Goal: Task Accomplishment & Management: Manage account settings

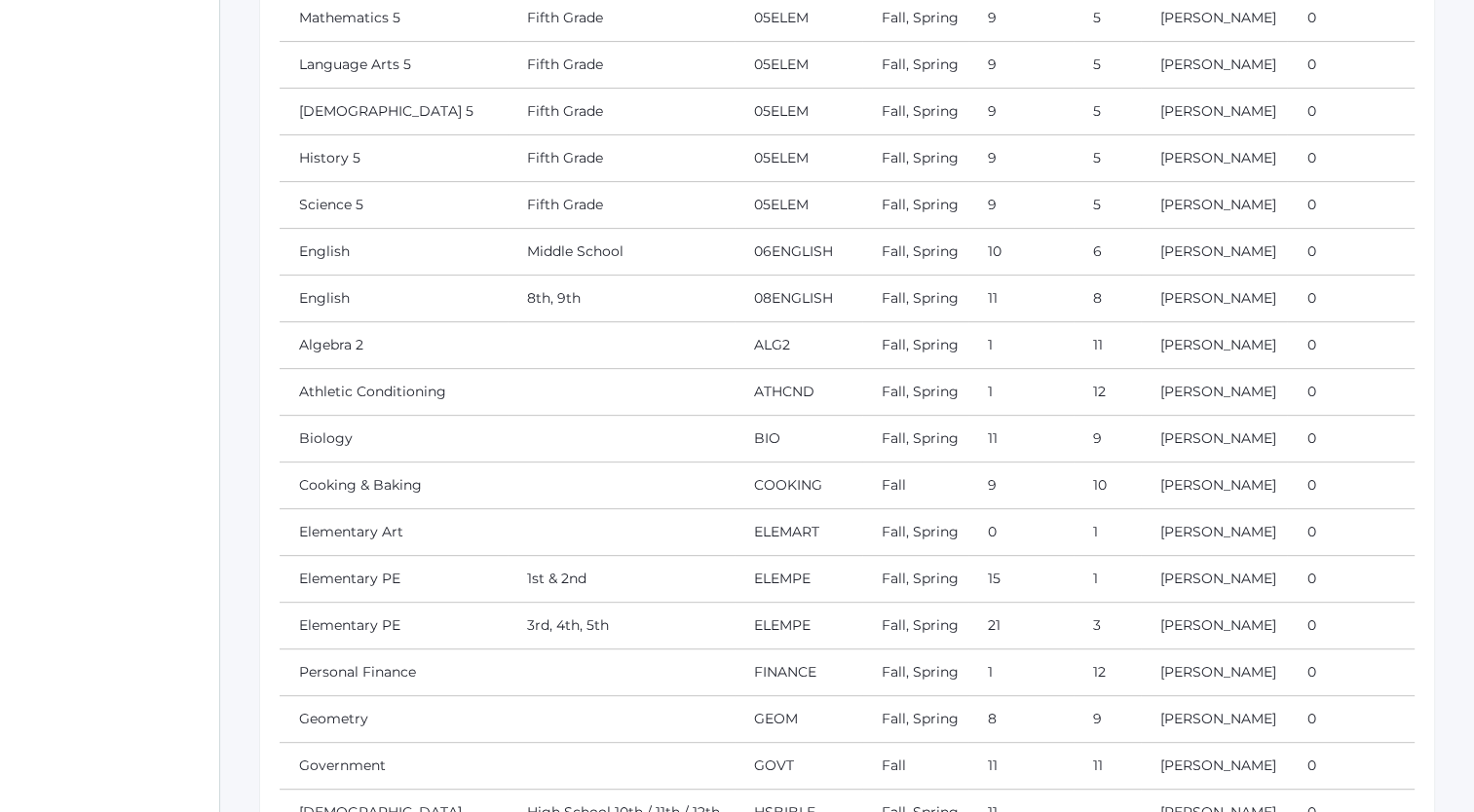
scroll to position [650, 0]
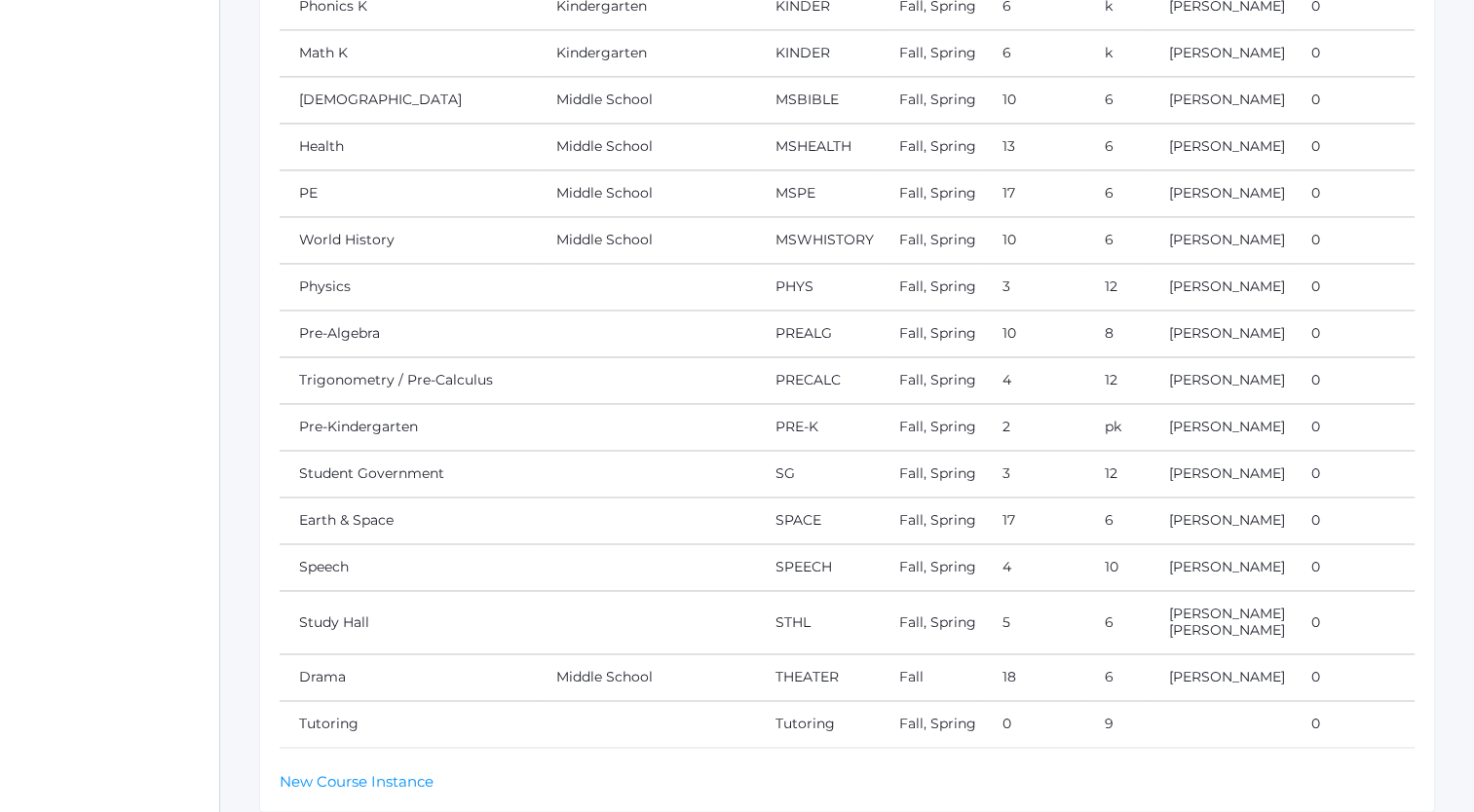
scroll to position [3179, 0]
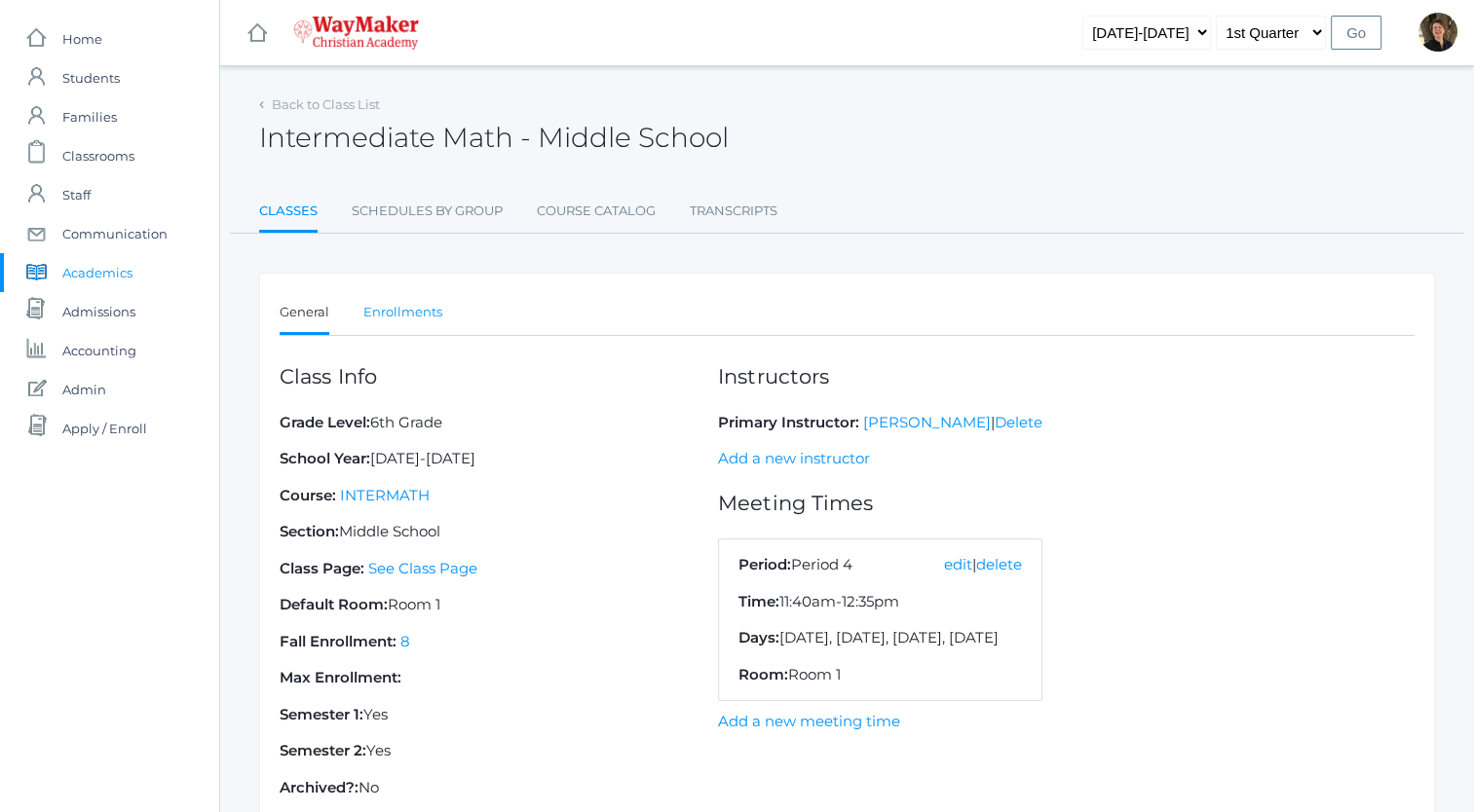
click at [410, 312] on link "Enrollments" at bounding box center [403, 312] width 79 height 39
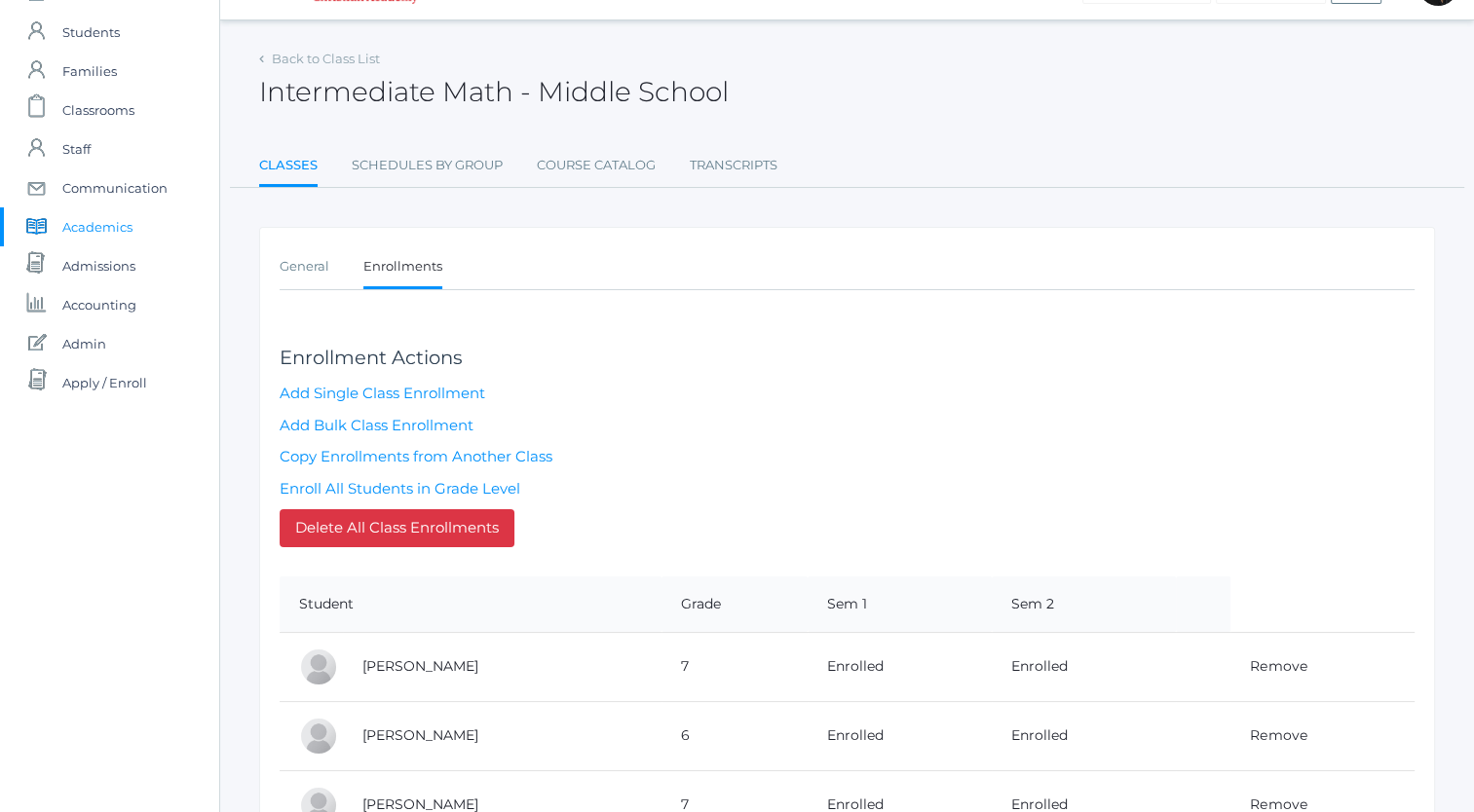
scroll to position [47, 0]
click at [353, 395] on link "Add Single Class Enrollment" at bounding box center [382, 392] width 205 height 19
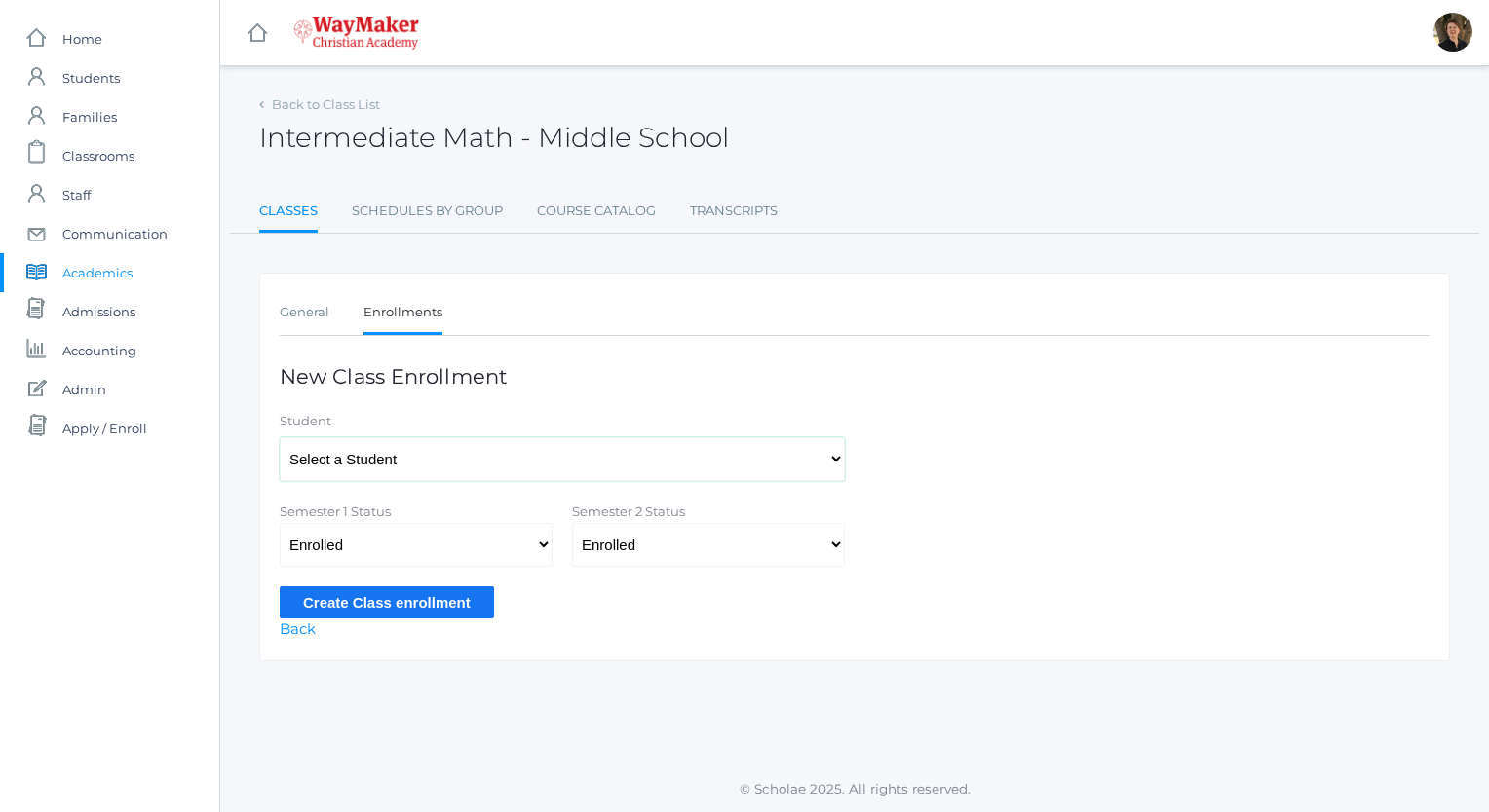
click at [469, 456] on select "Select a Student Backstrom, Abigail Baker, Claire Baker, Josey Bassett, Josie B…" at bounding box center [562, 459] width 565 height 44
select select "4469"
click at [280, 437] on select "Select a Student Backstrom, Abigail Baker, Claire Baker, Josey Bassett, Josie B…" at bounding box center [562, 459] width 565 height 44
click at [365, 595] on input "Create Class enrollment" at bounding box center [387, 602] width 214 height 32
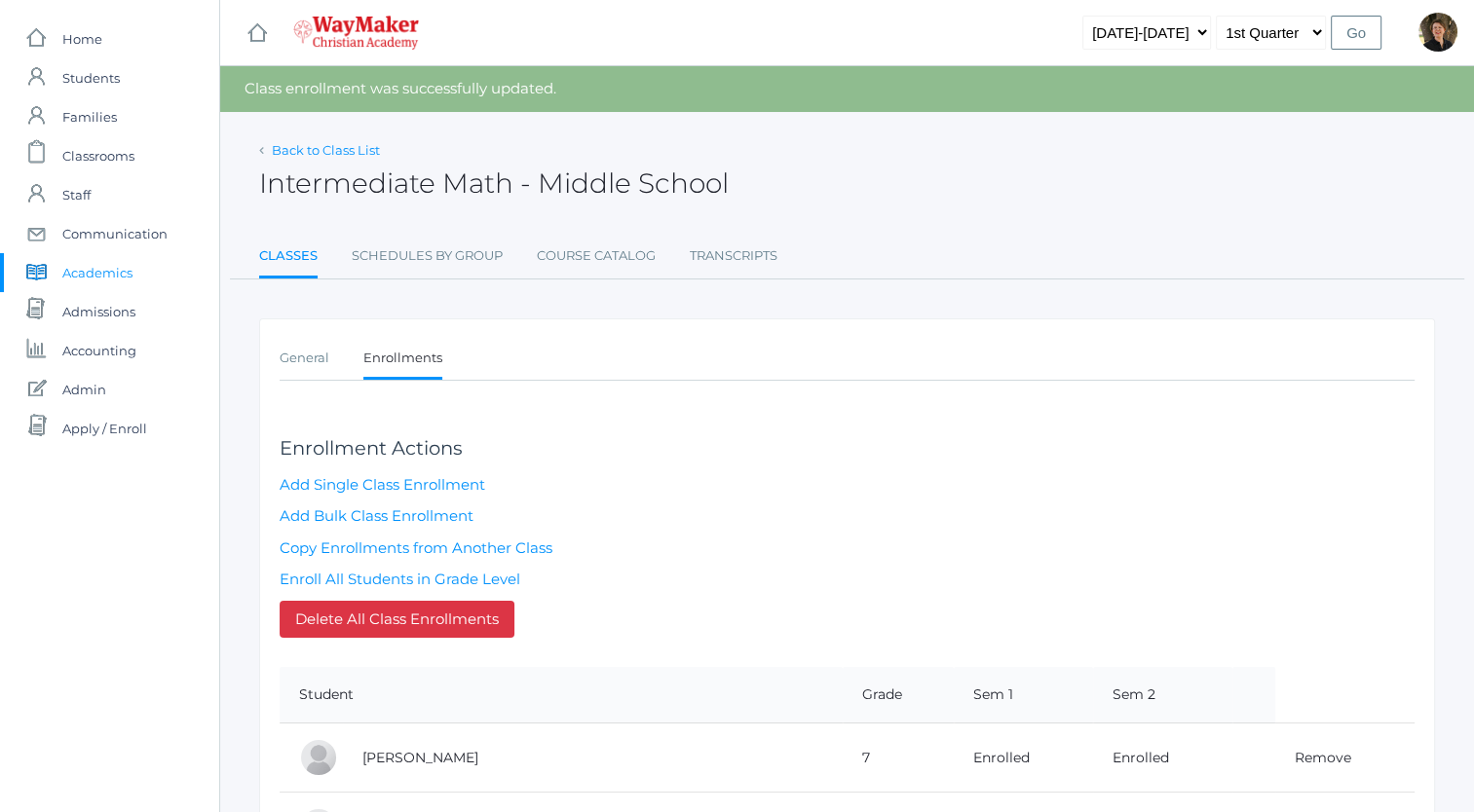
click at [309, 153] on link "Back to Class List" at bounding box center [325, 150] width 108 height 16
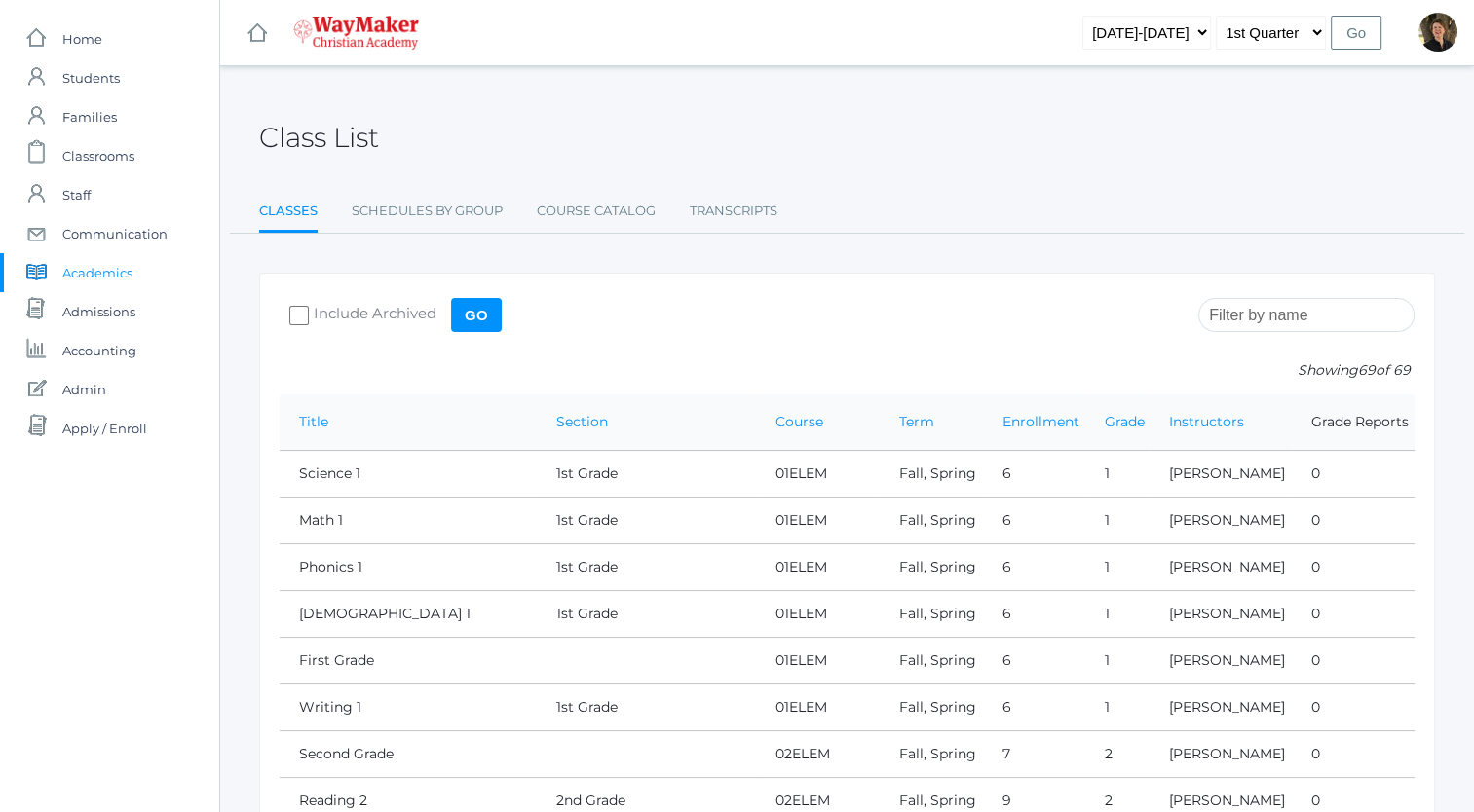
click at [1290, 311] on input "search" at bounding box center [1306, 315] width 216 height 34
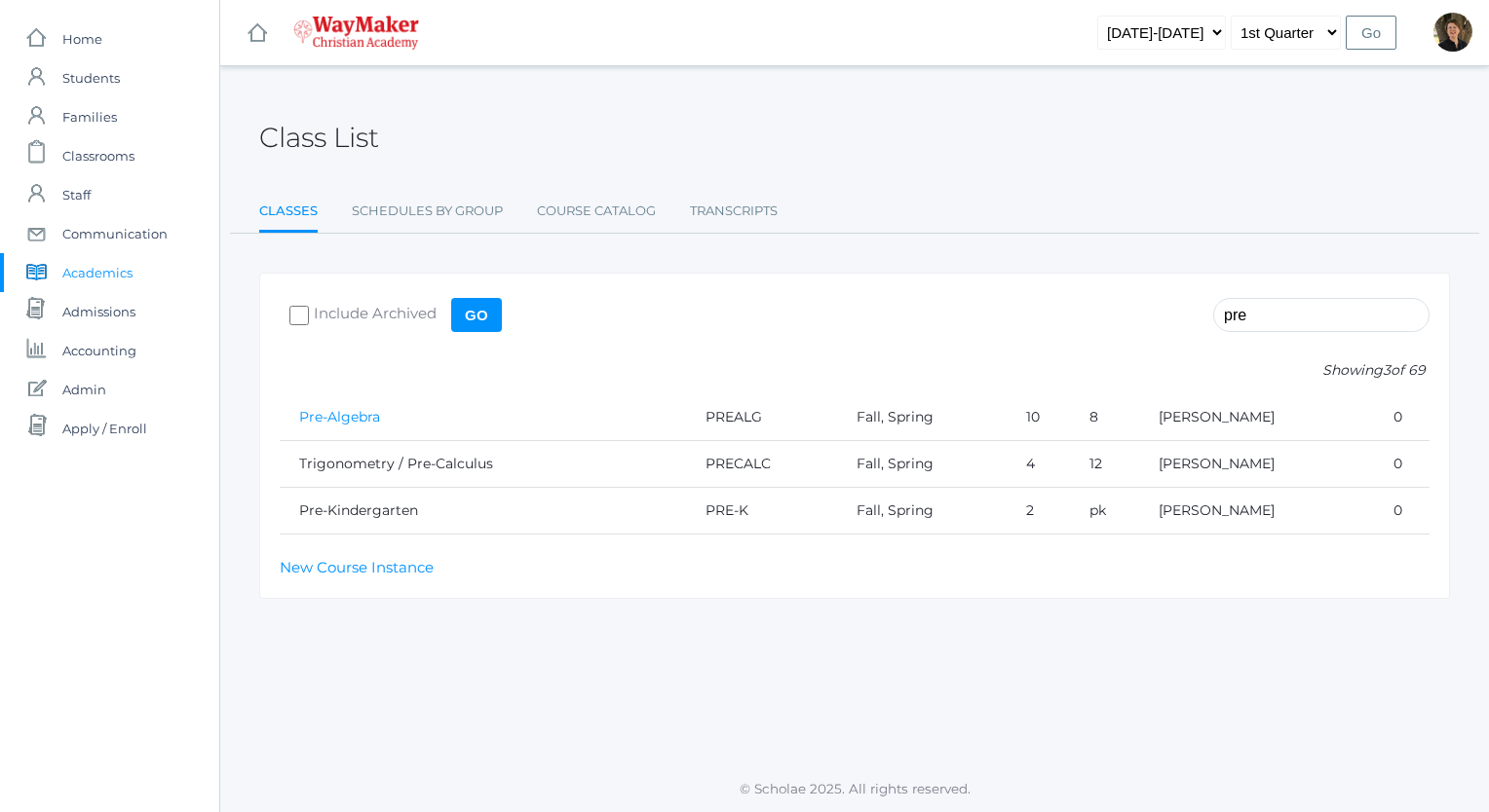
type input "pre"
click at [362, 415] on link "Pre-Algebra" at bounding box center [340, 417] width 81 height 18
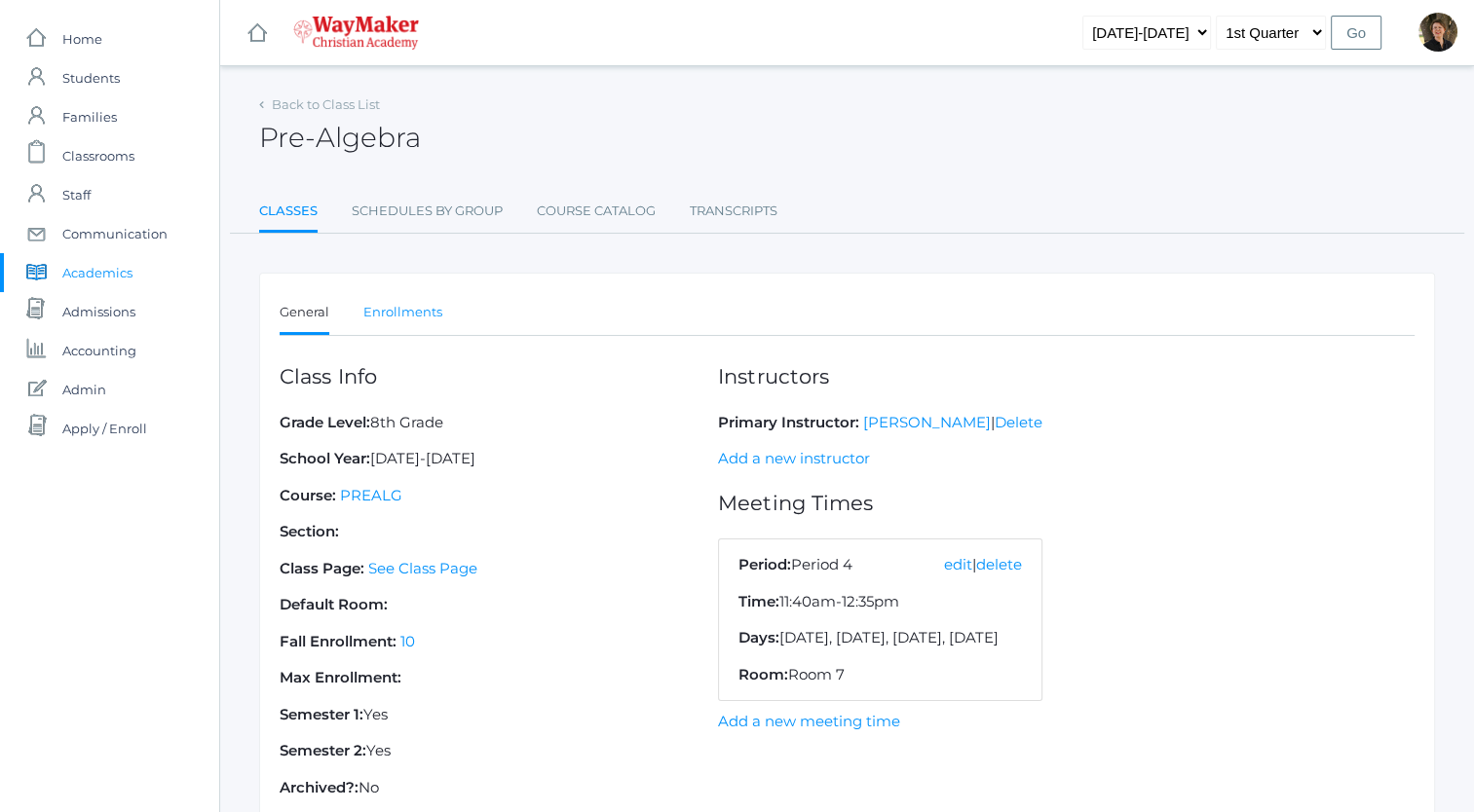
click at [395, 309] on link "Enrollments" at bounding box center [403, 312] width 79 height 39
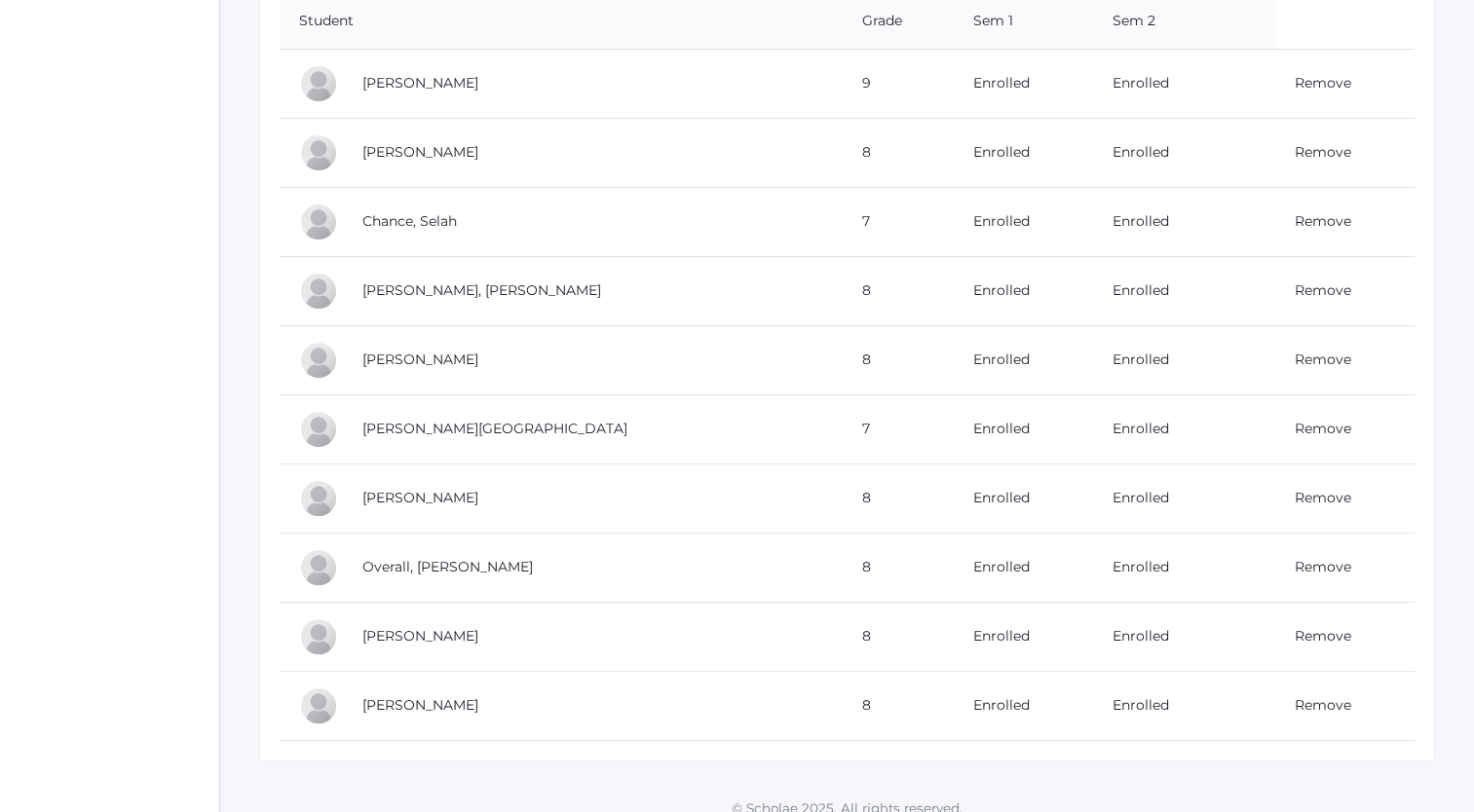
scroll to position [636, 0]
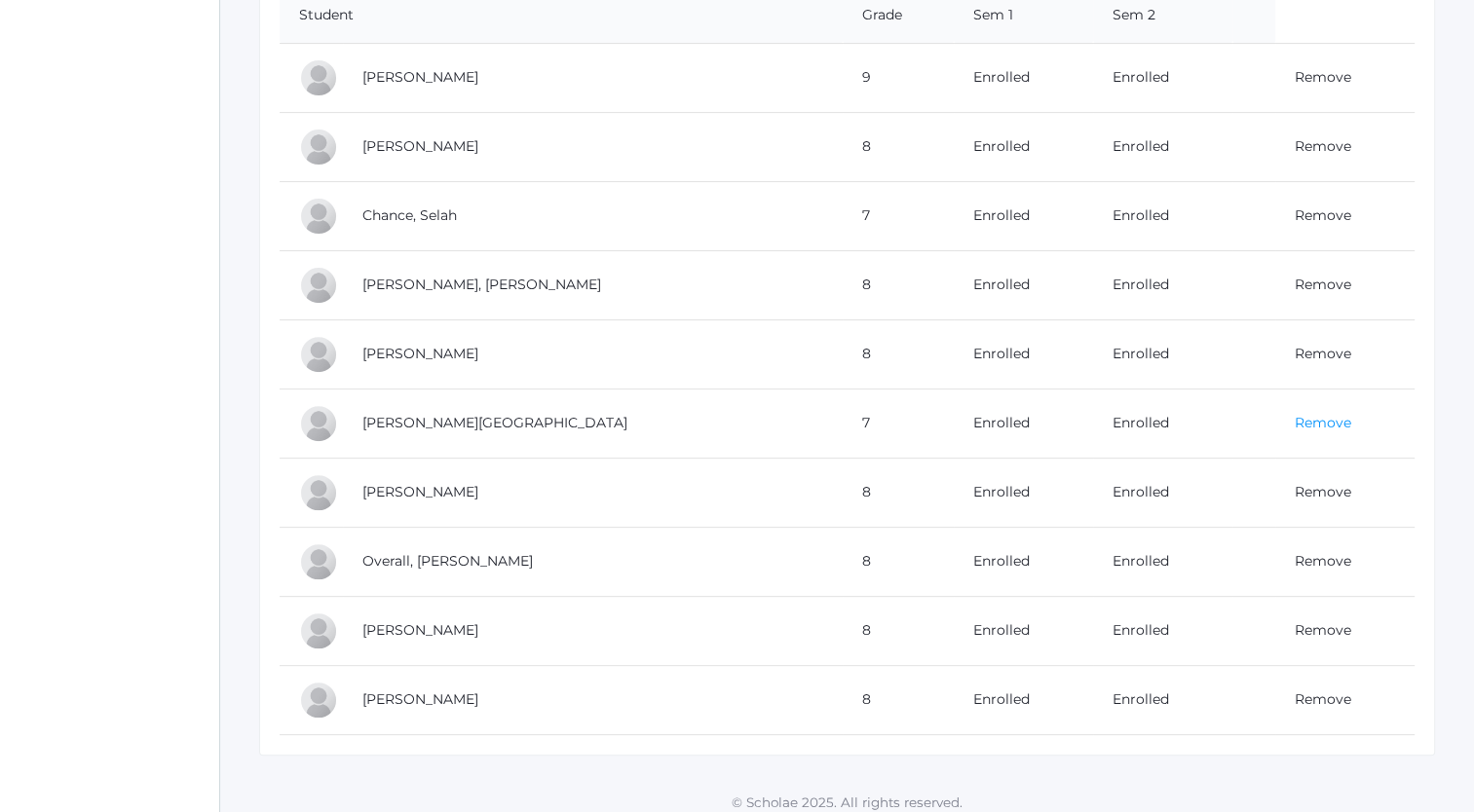
click at [1295, 418] on link "Remove" at bounding box center [1323, 423] width 57 height 18
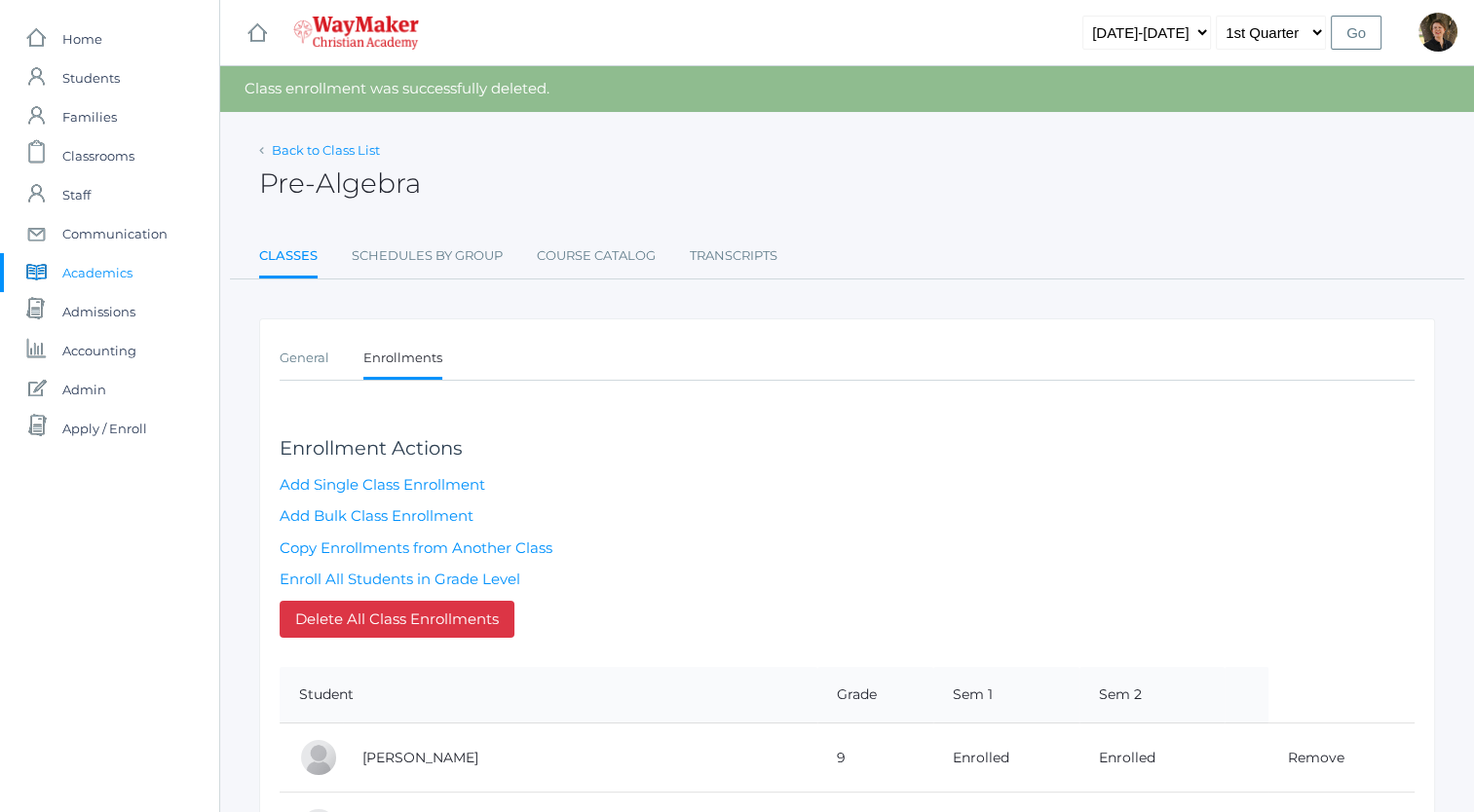
click at [335, 154] on link "Back to Class List" at bounding box center [325, 150] width 108 height 16
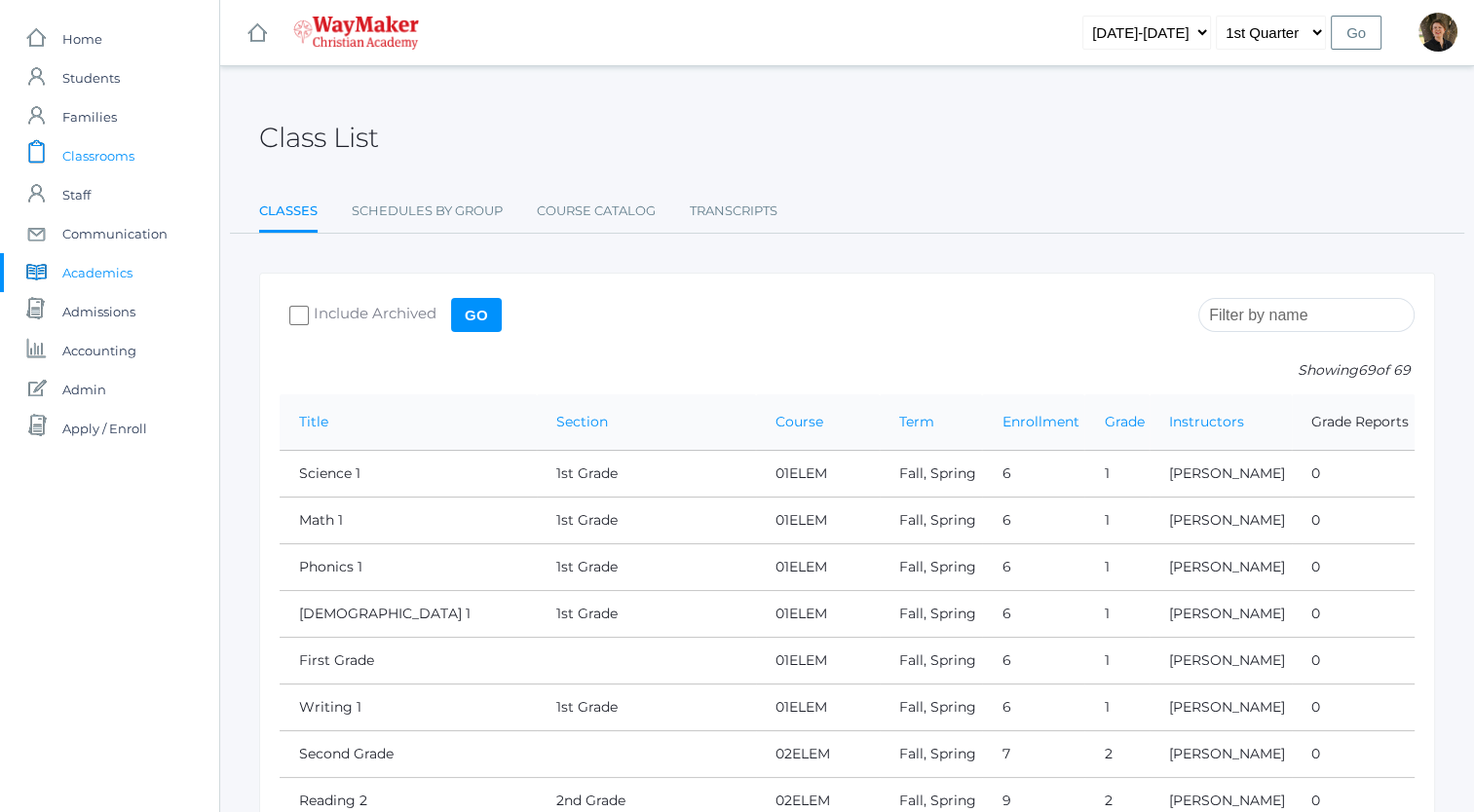
click at [78, 155] on span "Classrooms" at bounding box center [98, 156] width 72 height 39
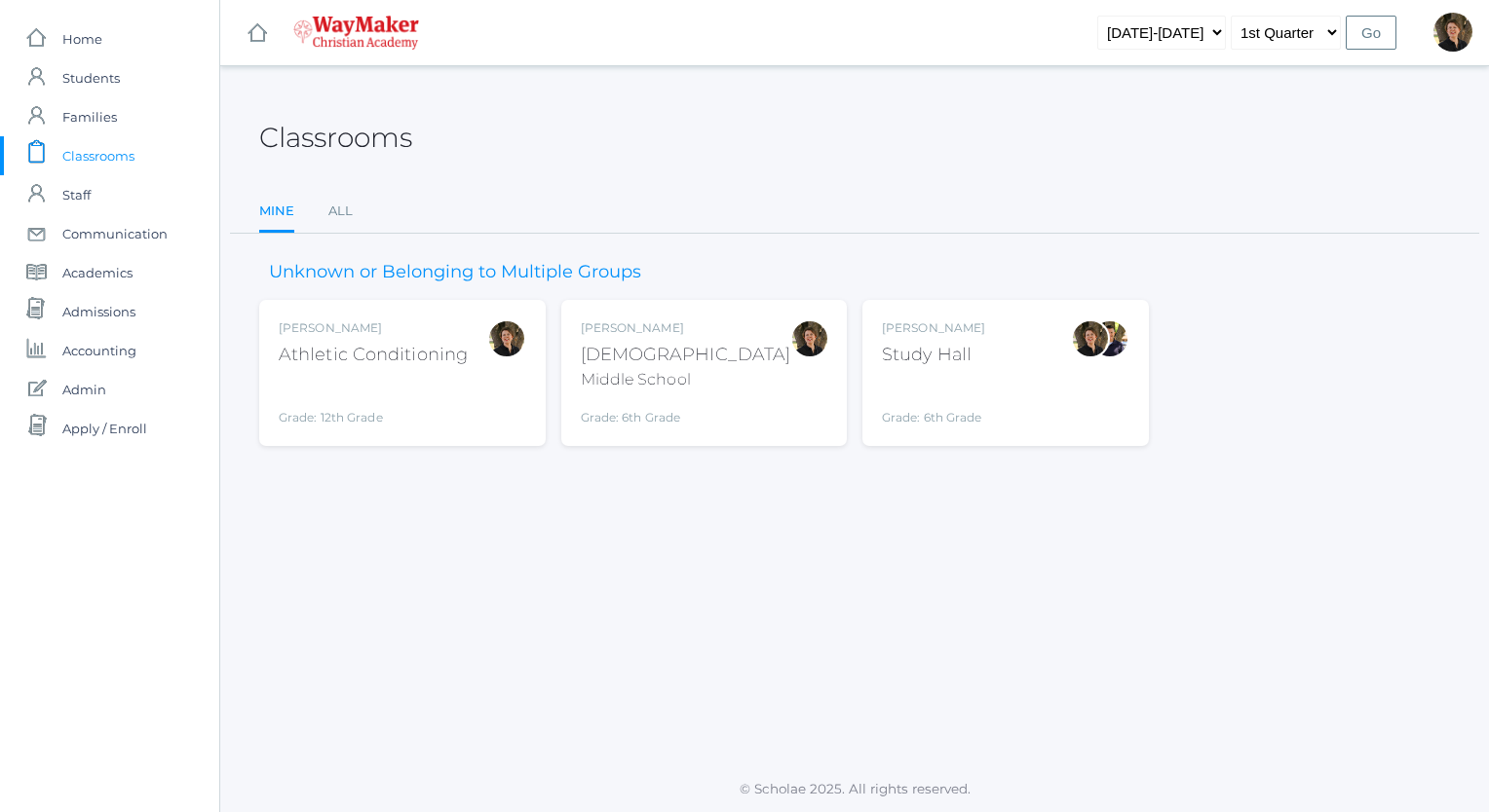
click at [730, 379] on div "[PERSON_NAME] [DEMOGRAPHIC_DATA] Middle School Grade: 6th Grade MSBIBLE" at bounding box center [705, 373] width 248 height 107
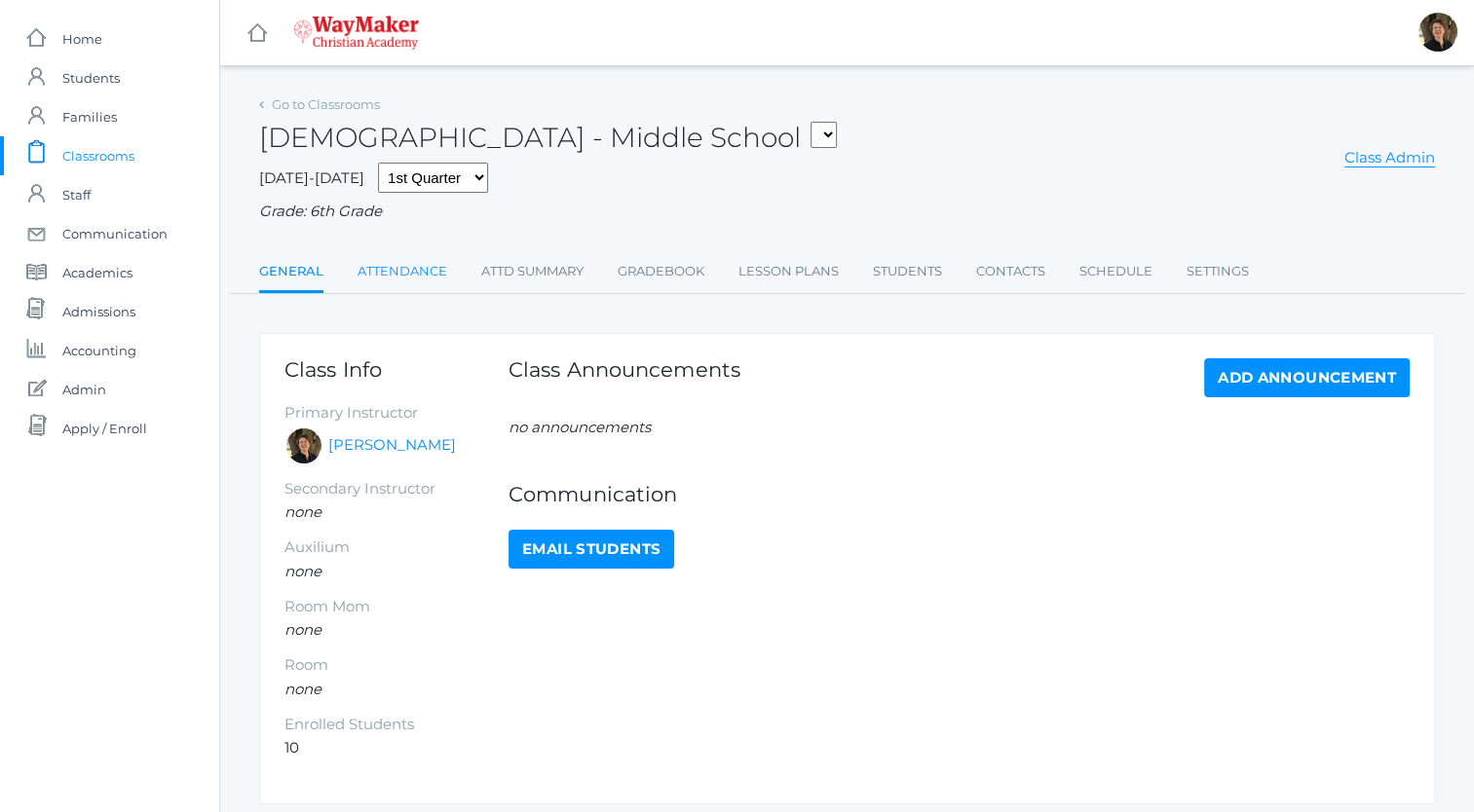
click at [406, 273] on link "Attendance" at bounding box center [403, 271] width 89 height 39
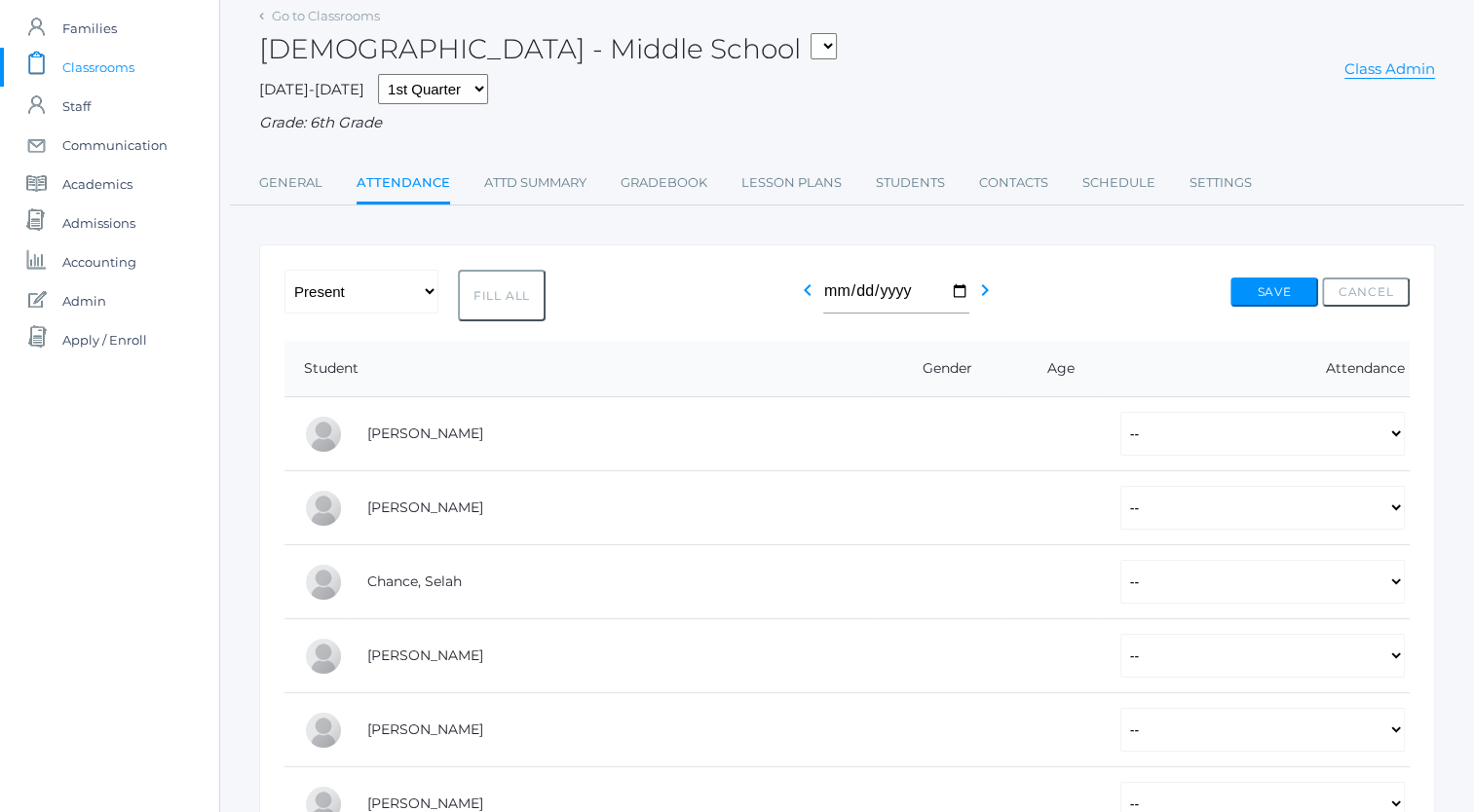
scroll to position [93, 0]
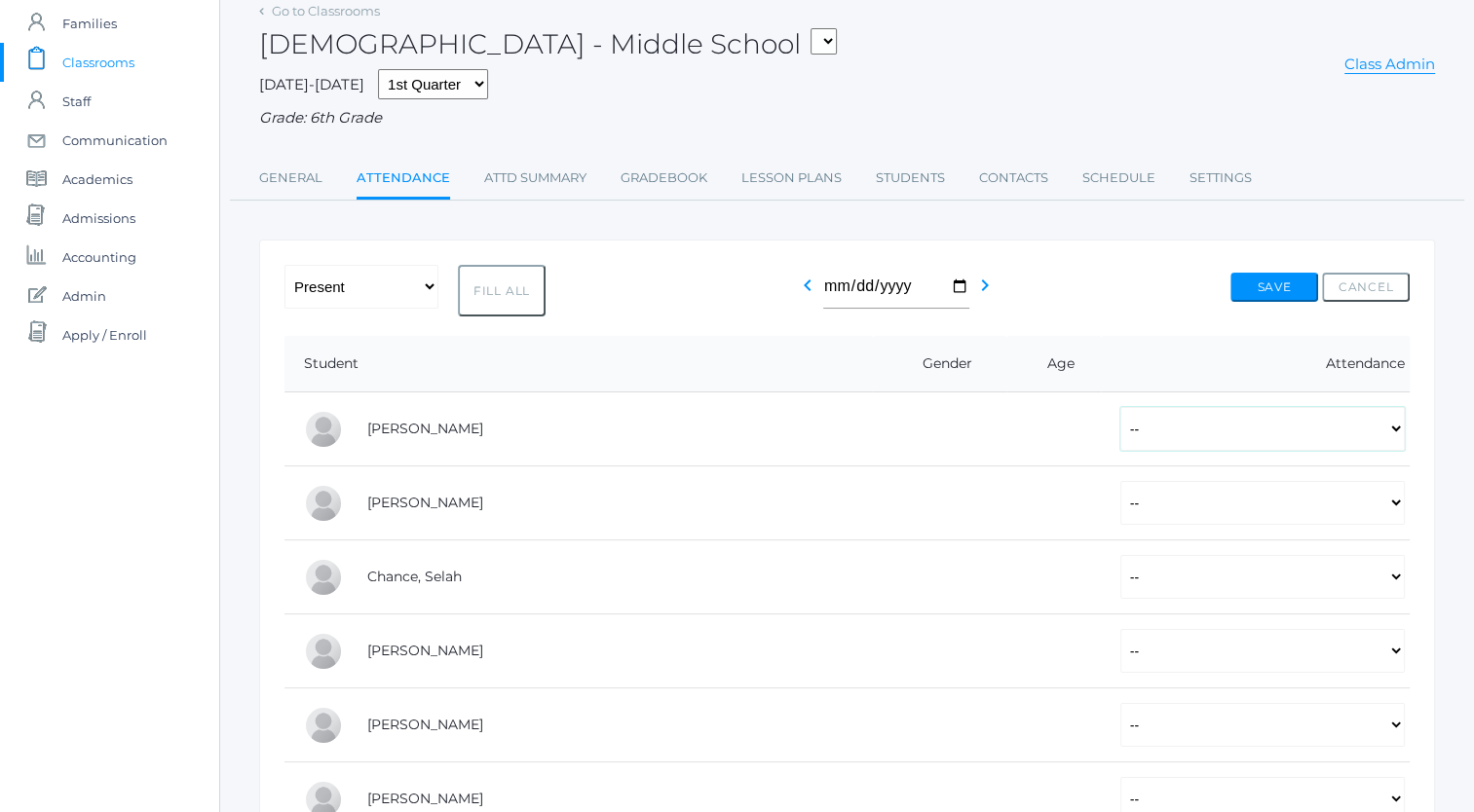
click at [1395, 432] on select "-- Present Tardy Excused Tardy Unexcused Absent Excused Absent Unexcused" at bounding box center [1263, 429] width 285 height 44
select select "TE"
click at [1121, 407] on select "-- Present Tardy Excused Tardy Unexcused Absent Excused Absent Unexcused" at bounding box center [1263, 429] width 285 height 44
click at [1324, 509] on select "-- Present Tardy Excused Tardy Unexcused Absent Excused Absent Unexcused" at bounding box center [1263, 503] width 285 height 44
select select "P"
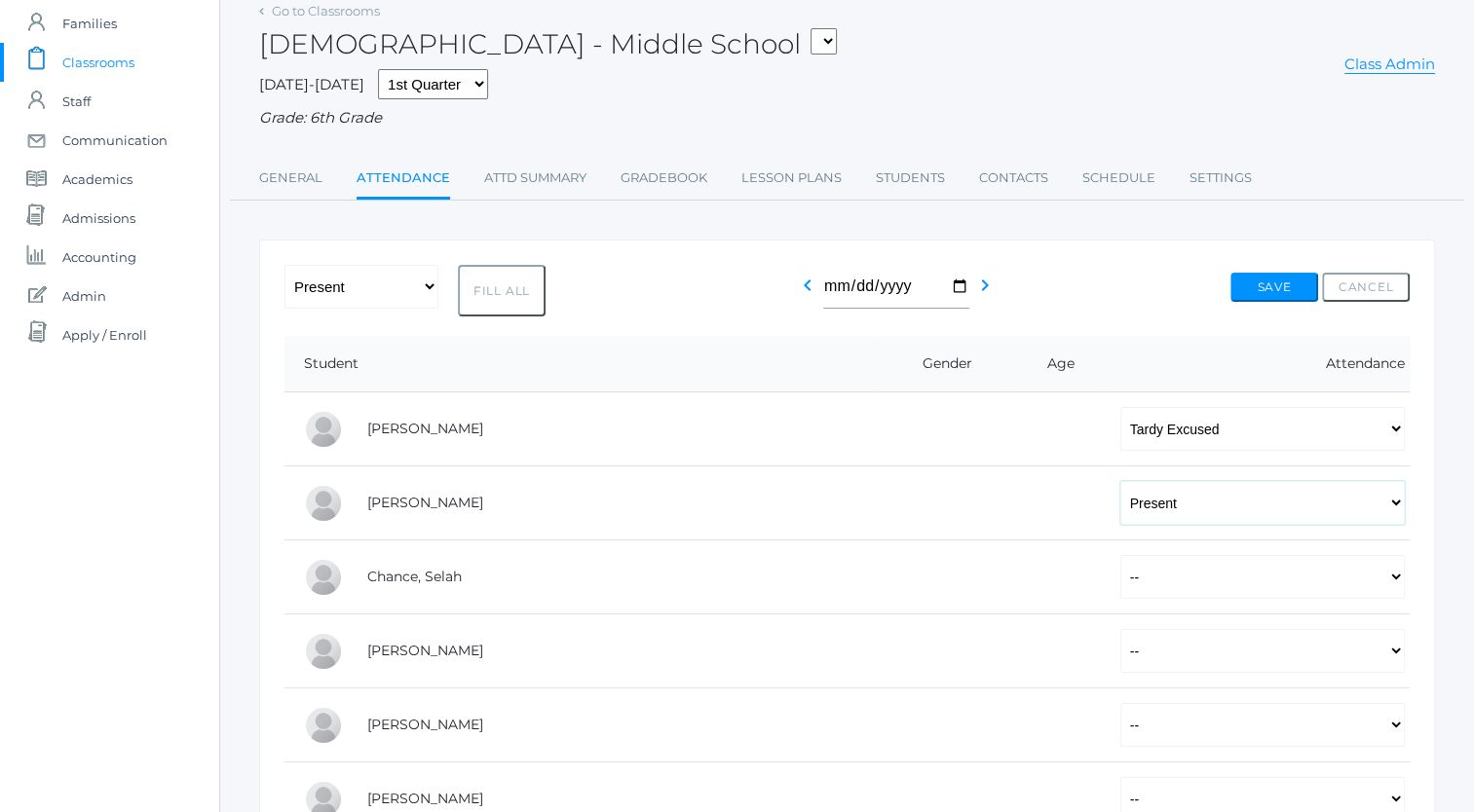
click at [1121, 481] on select "-- Present Tardy Excused Tardy Unexcused Absent Excused Absent Unexcused" at bounding box center [1263, 503] width 285 height 44
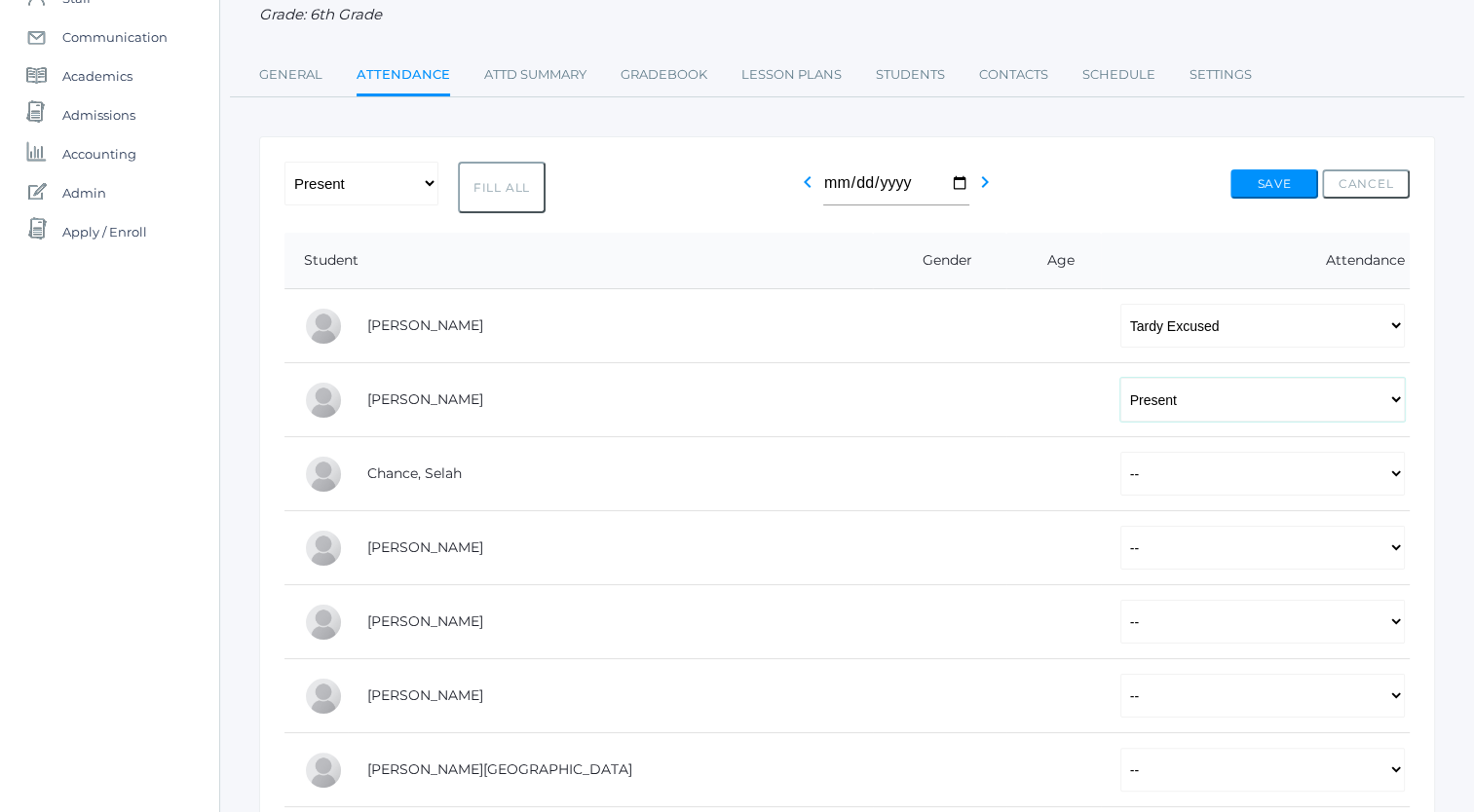
scroll to position [241, 0]
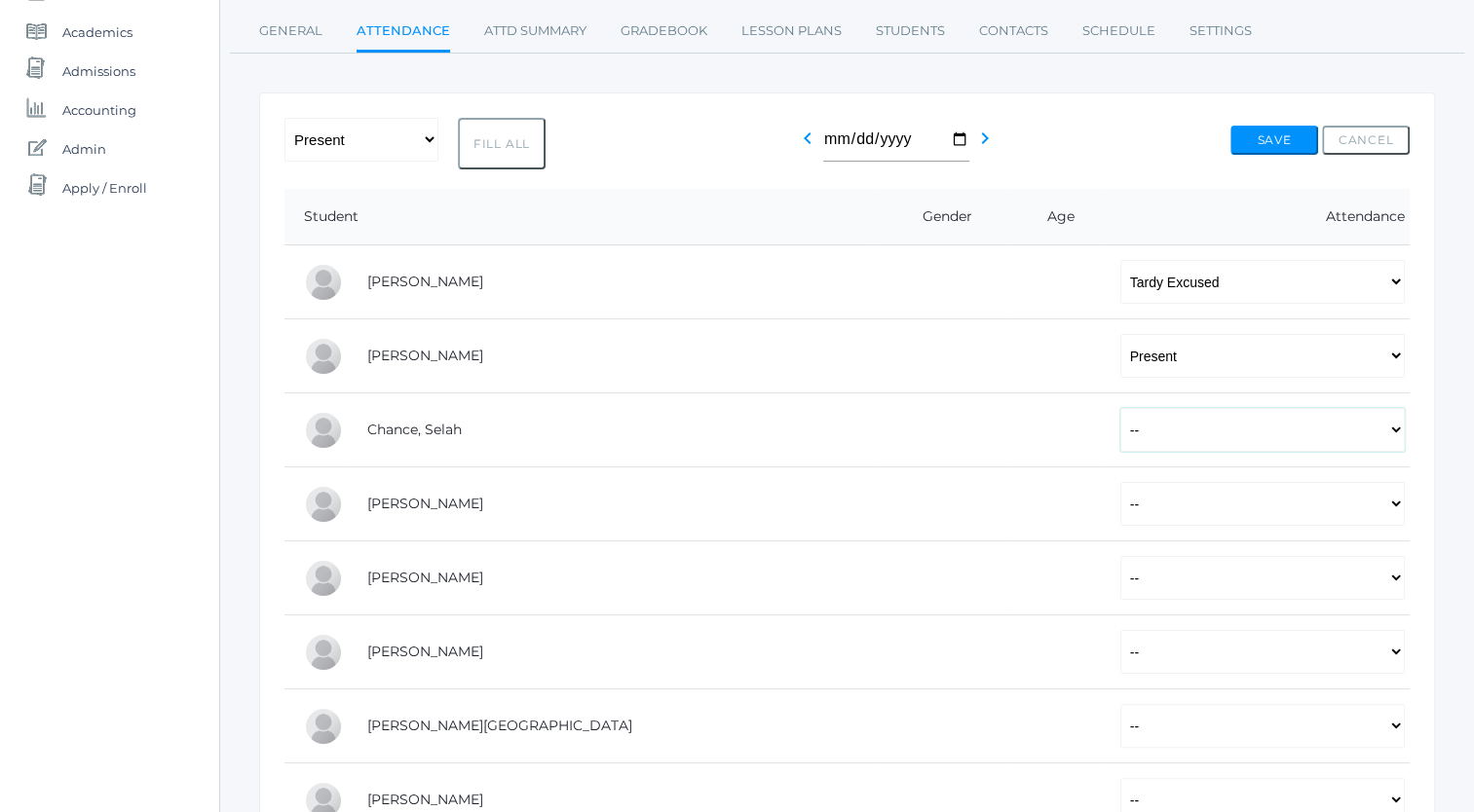
click at [1245, 426] on select "-- Present Tardy Excused Tardy Unexcused Absent Excused Absent Unexcused" at bounding box center [1263, 430] width 285 height 44
select select "P"
click at [1121, 408] on select "-- Present Tardy Excused Tardy Unexcused Absent Excused Absent Unexcused" at bounding box center [1263, 430] width 285 height 44
click at [1232, 512] on select "-- Present Tardy Excused Tardy Unexcused Absent Excused Absent Unexcused" at bounding box center [1263, 504] width 285 height 44
select select "P"
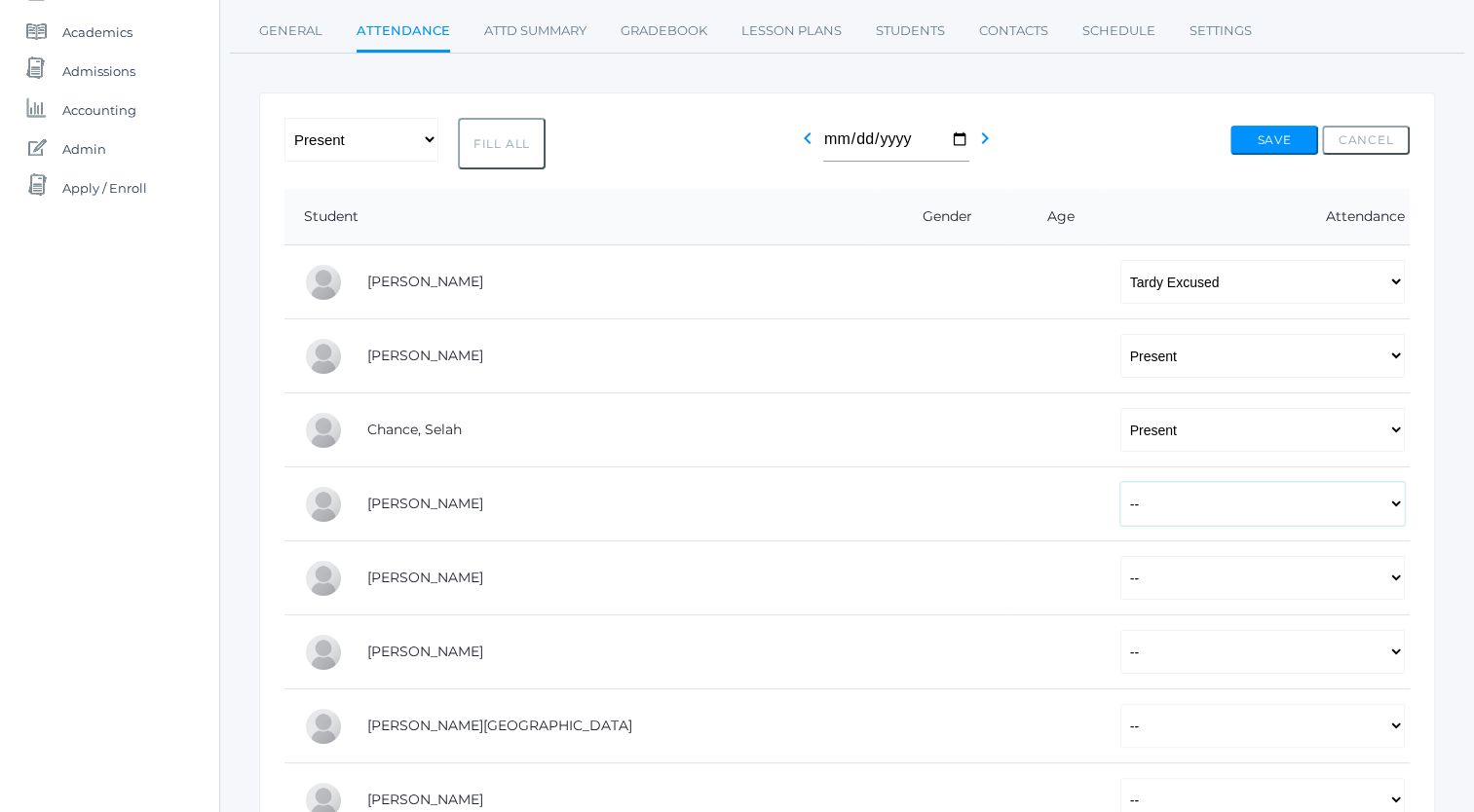
click at [1121, 482] on select "-- Present Tardy Excused Tardy Unexcused Absent Excused Absent Unexcused" at bounding box center [1263, 504] width 285 height 44
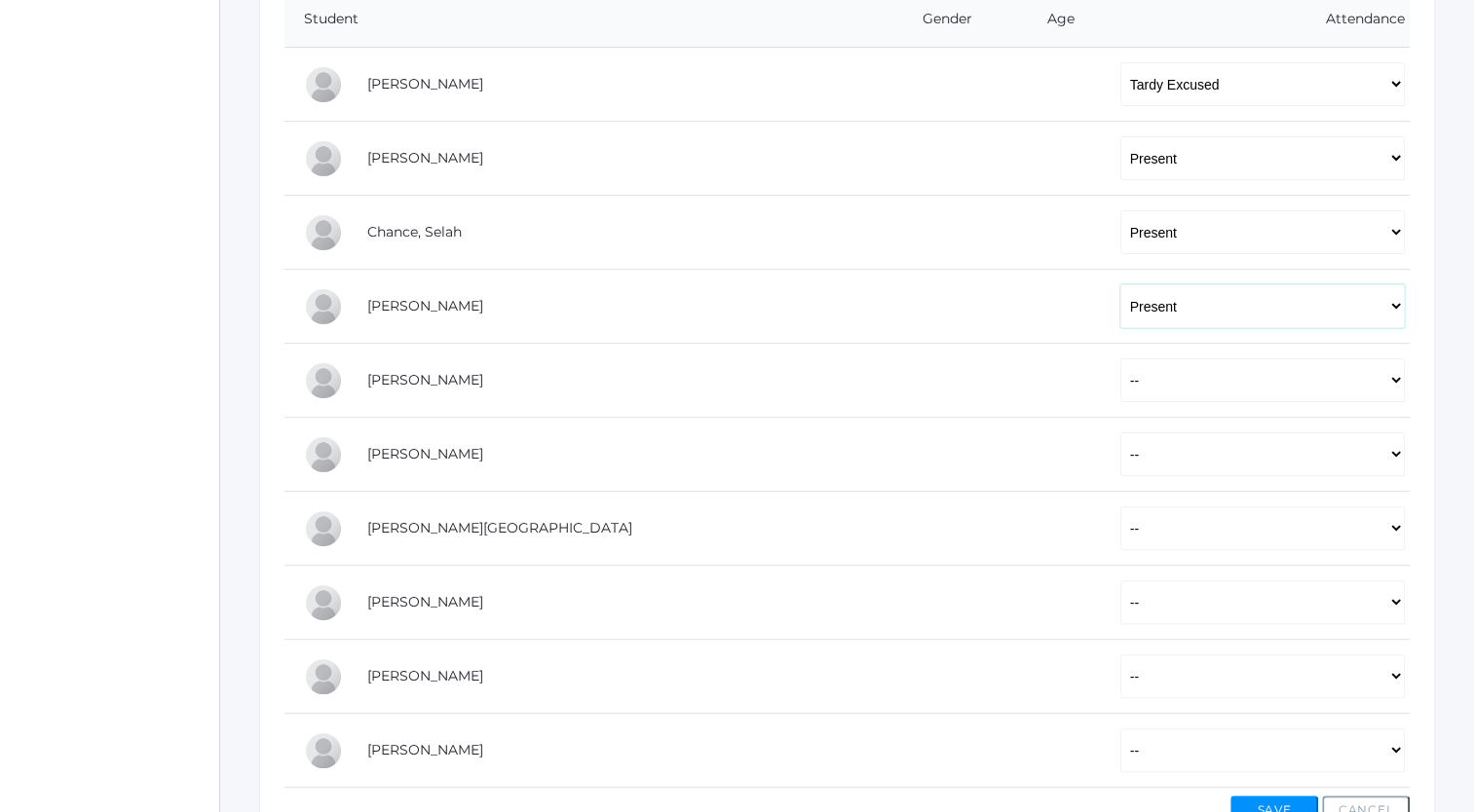
scroll to position [440, 0]
click at [1203, 380] on select "-- Present Tardy Excused Tardy Unexcused Absent Excused Absent Unexcused" at bounding box center [1263, 379] width 285 height 44
select select "P"
click at [1121, 357] on select "-- Present Tardy Excused Tardy Unexcused Absent Excused Absent Unexcused" at bounding box center [1263, 379] width 285 height 44
click at [1191, 455] on select "-- Present Tardy Excused Tardy Unexcused Absent Excused Absent Unexcused" at bounding box center [1263, 452] width 285 height 44
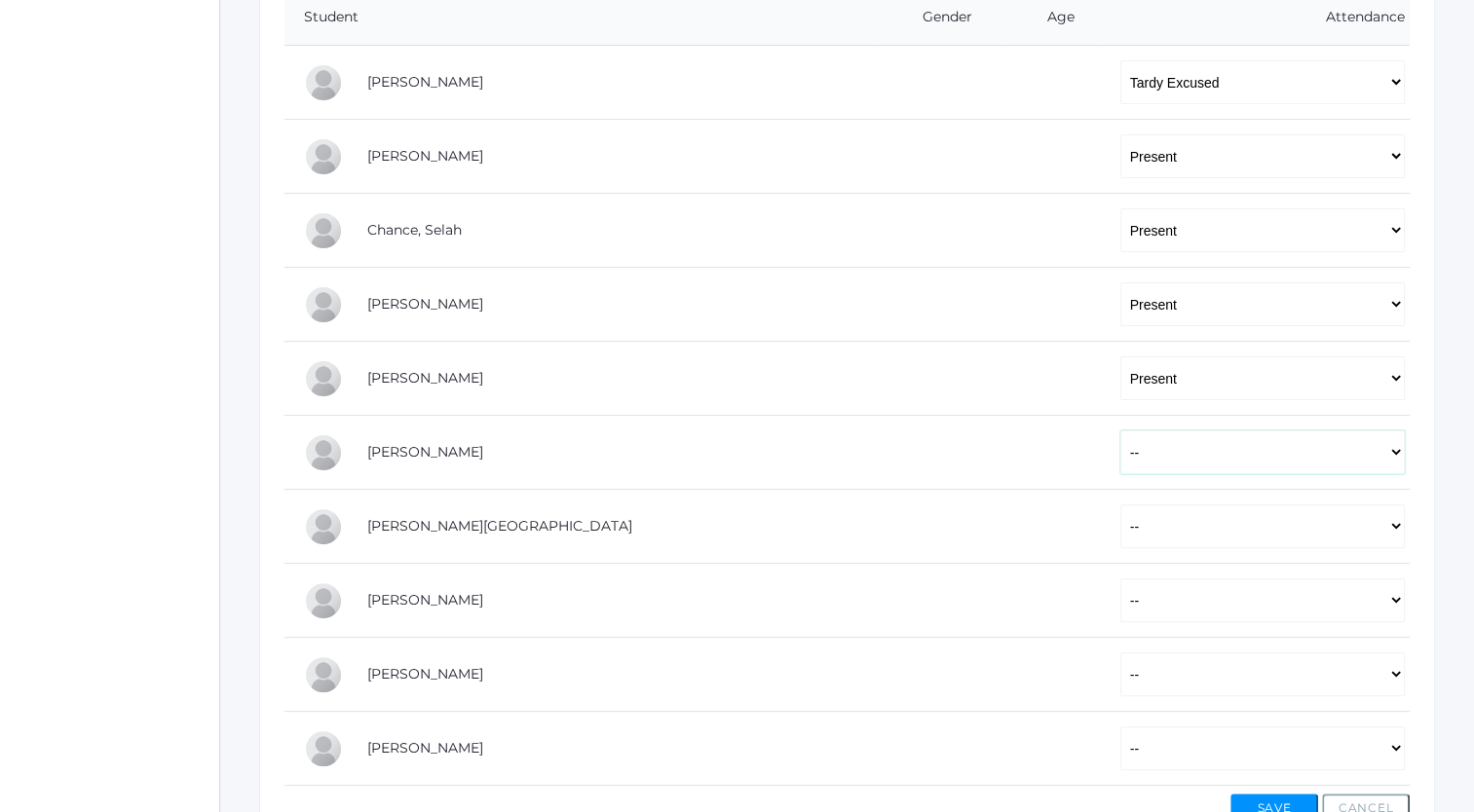
select select "P"
click at [1121, 430] on select "-- Present Tardy Excused Tardy Unexcused Absent Excused Absent Unexcused" at bounding box center [1263, 452] width 285 height 44
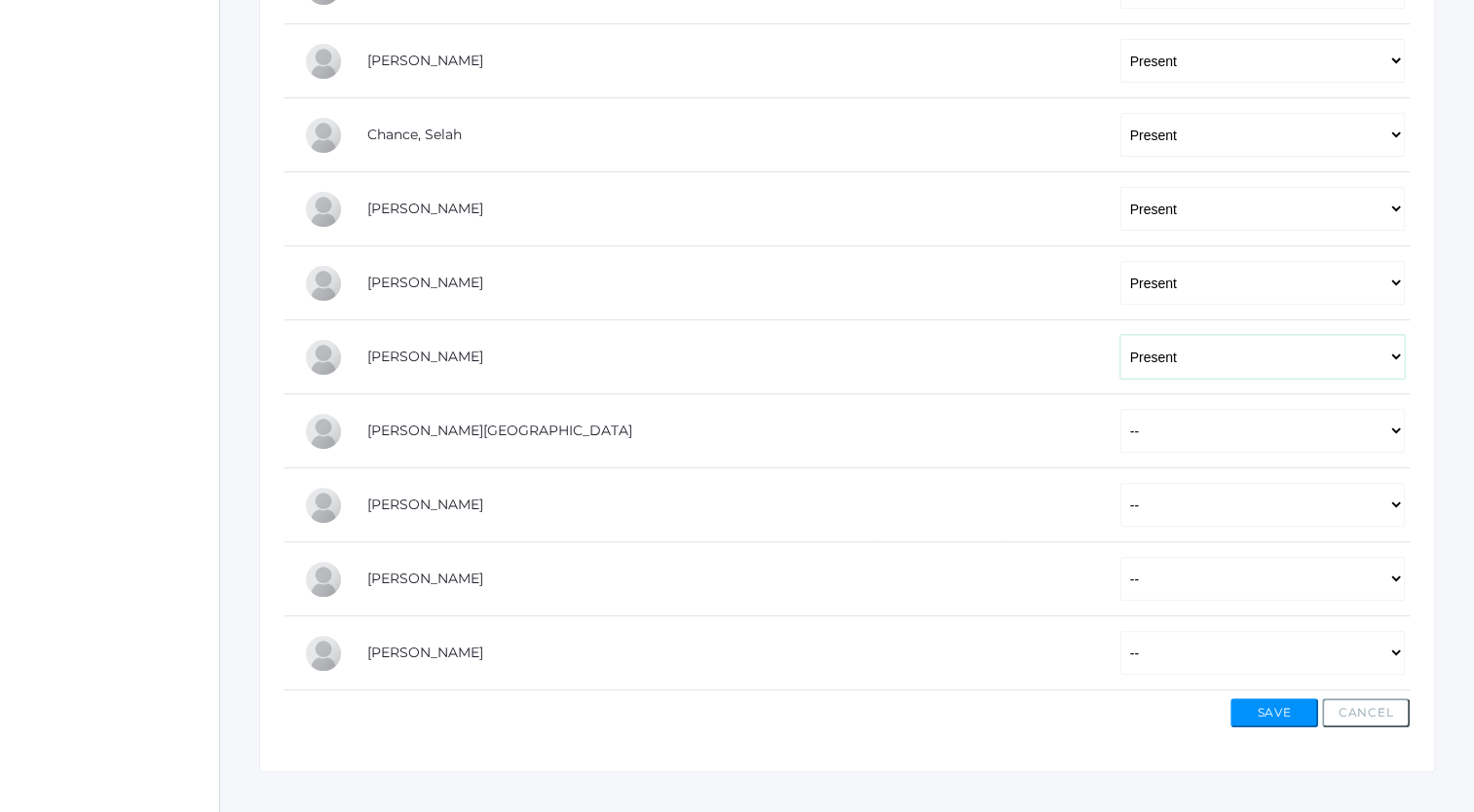
scroll to position [543, 0]
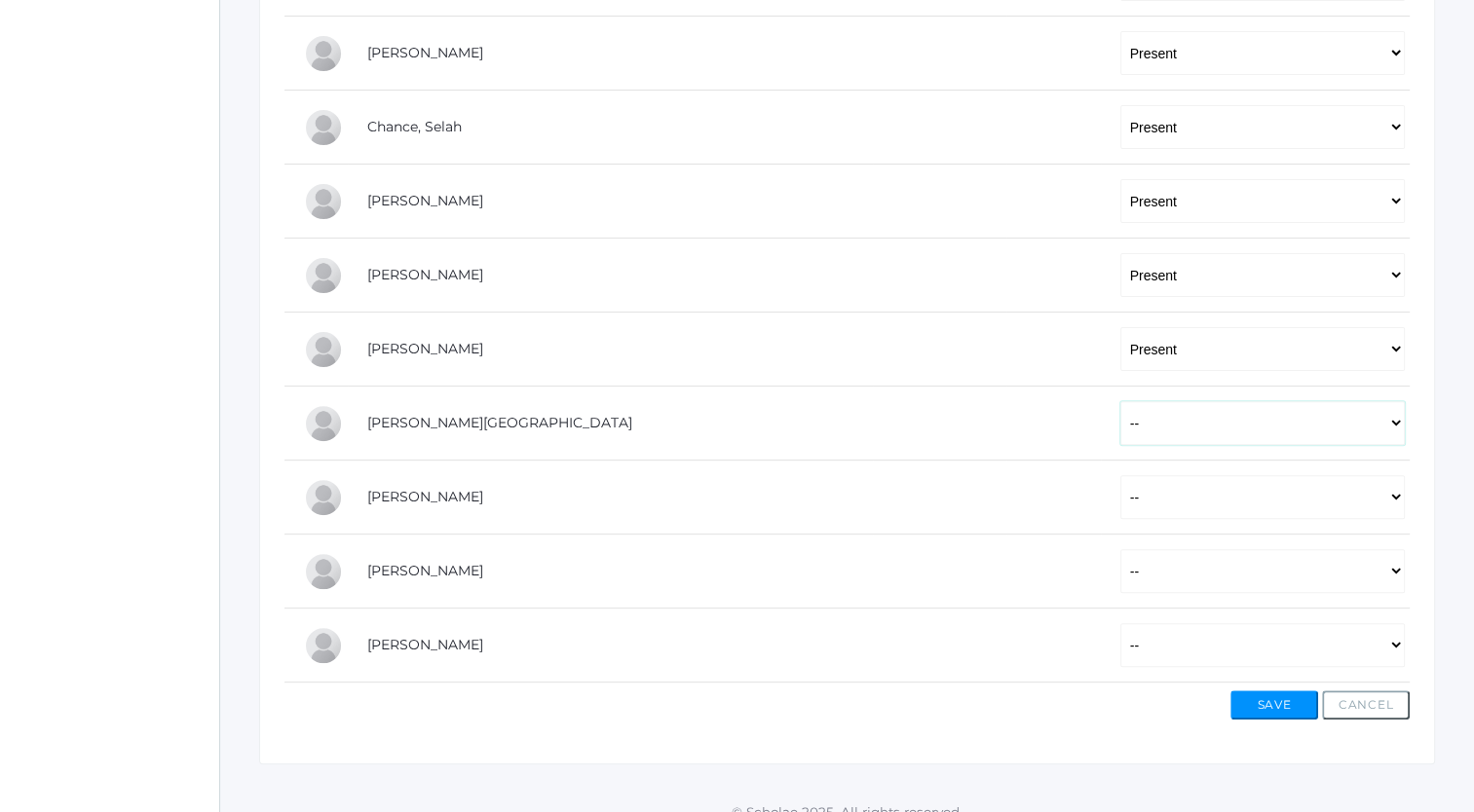
click at [1147, 420] on select "-- Present Tardy Excused Tardy Unexcused Absent Excused Absent Unexcused" at bounding box center [1263, 423] width 285 height 44
select select "P"
click at [1121, 402] on select "-- Present Tardy Excused Tardy Unexcused Absent Excused Absent Unexcused" at bounding box center [1263, 423] width 285 height 44
click at [1142, 494] on select "-- Present Tardy Excused Tardy Unexcused Absent Excused Absent Unexcused" at bounding box center [1263, 497] width 285 height 44
select select "P"
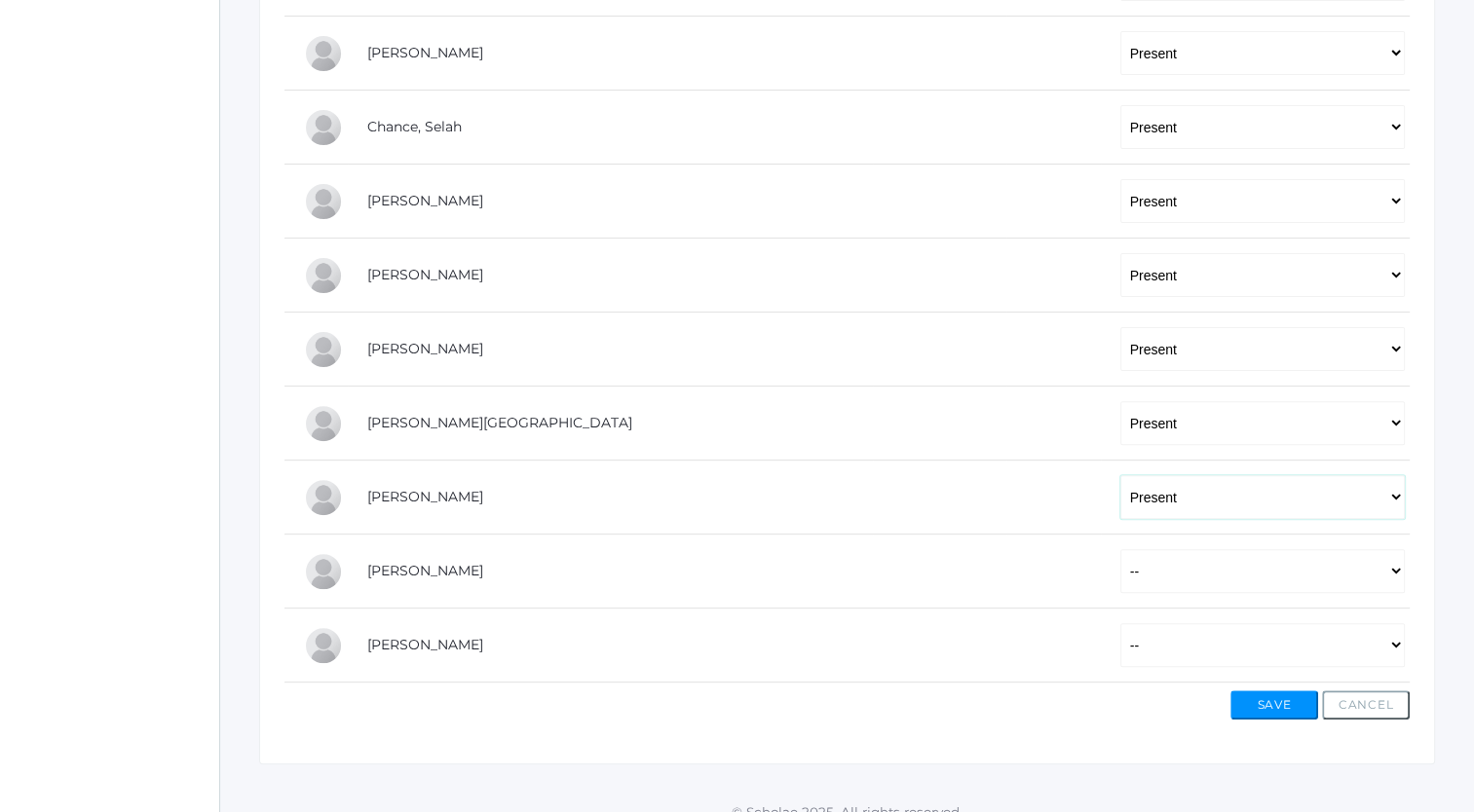
click at [1121, 475] on select "-- Present Tardy Excused Tardy Unexcused Absent Excused Absent Unexcused" at bounding box center [1263, 497] width 285 height 44
click at [1124, 570] on select "-- Present Tardy Excused Tardy Unexcused Absent Excused Absent Unexcused" at bounding box center [1263, 571] width 285 height 44
select select "P"
click at [1121, 549] on select "-- Present Tardy Excused Tardy Unexcused Absent Excused Absent Unexcused" at bounding box center [1263, 571] width 285 height 44
click at [1121, 644] on select "-- Present Tardy Excused Tardy Unexcused Absent Excused Absent Unexcused" at bounding box center [1263, 645] width 285 height 44
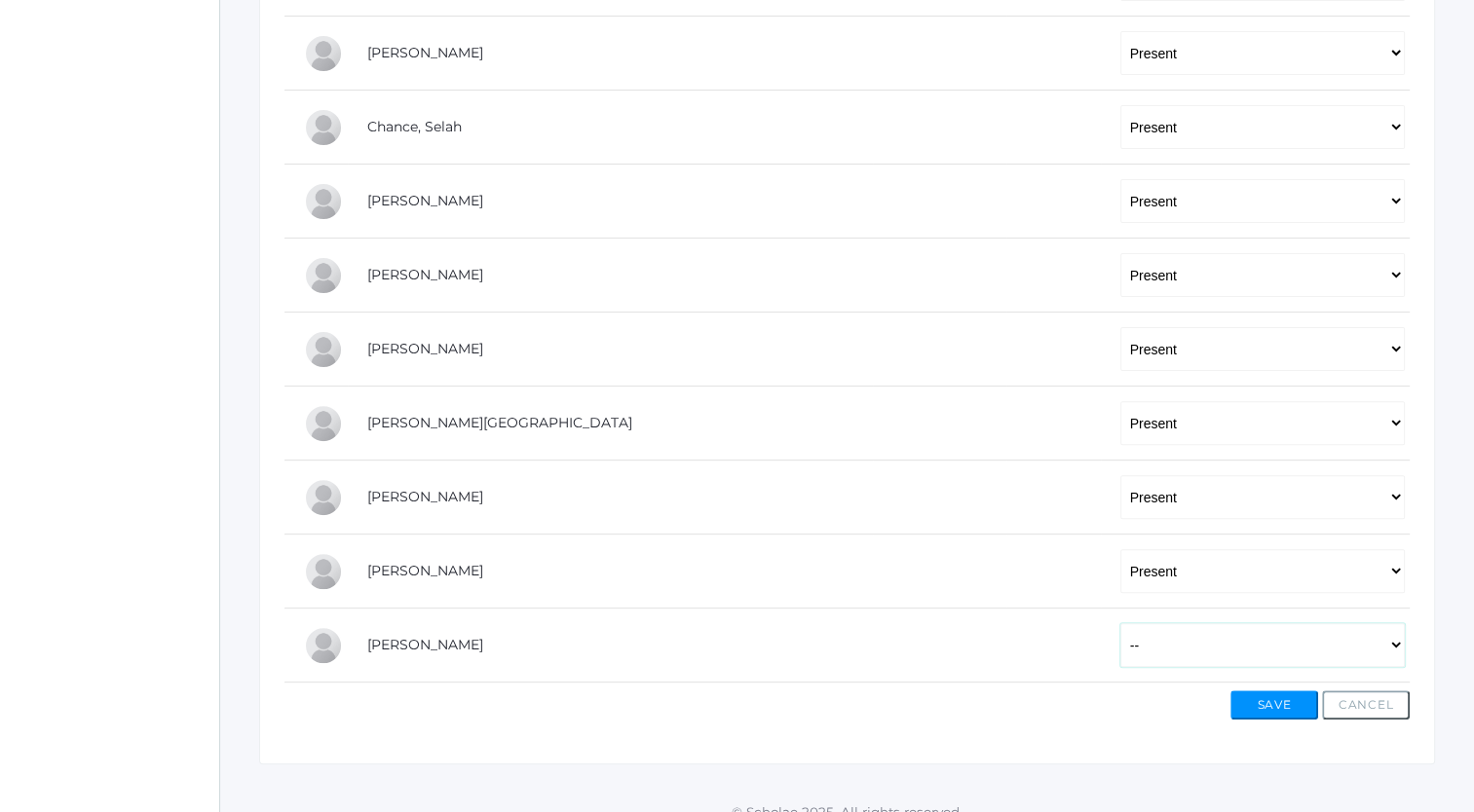
select select "P"
click at [1121, 624] on select "-- Present Tardy Excused Tardy Unexcused Absent Excused Absent Unexcused" at bounding box center [1263, 645] width 285 height 44
click at [1250, 704] on button "Save" at bounding box center [1275, 705] width 87 height 29
